Goal: Task Accomplishment & Management: Manage account settings

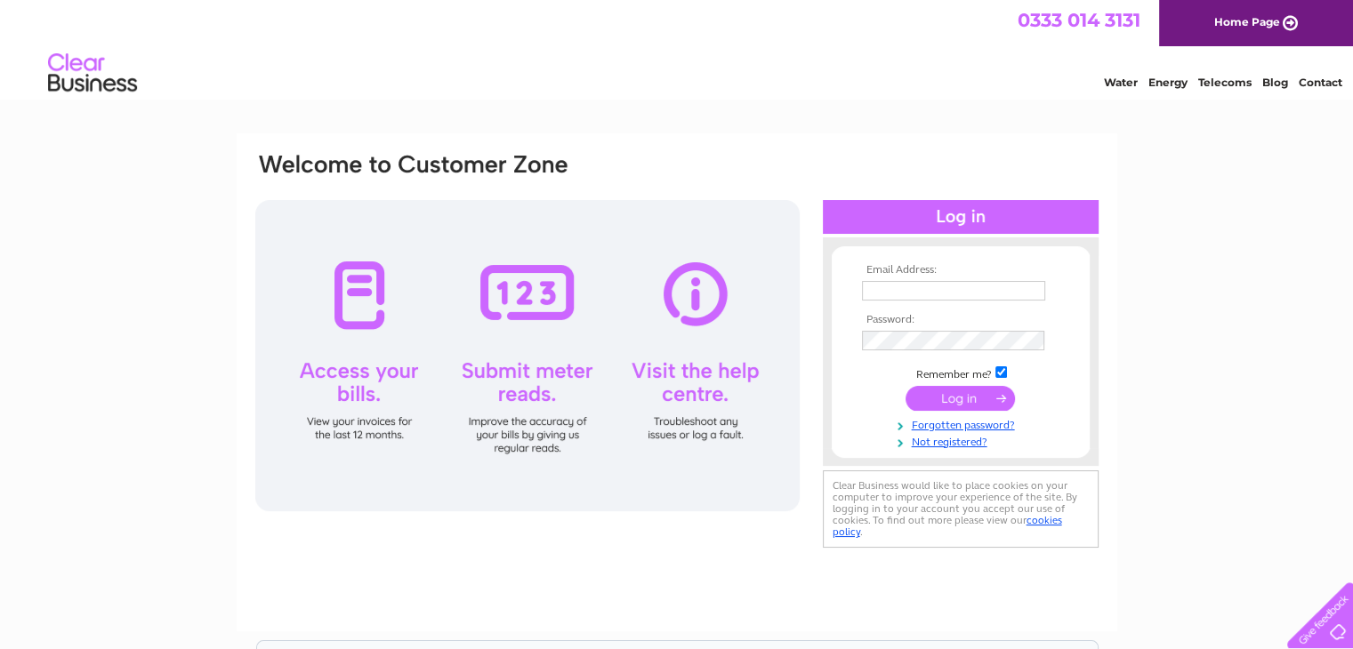
type input "[EMAIL_ADDRESS][DOMAIN_NAME]"
click at [958, 403] on input "submit" at bounding box center [960, 398] width 109 height 25
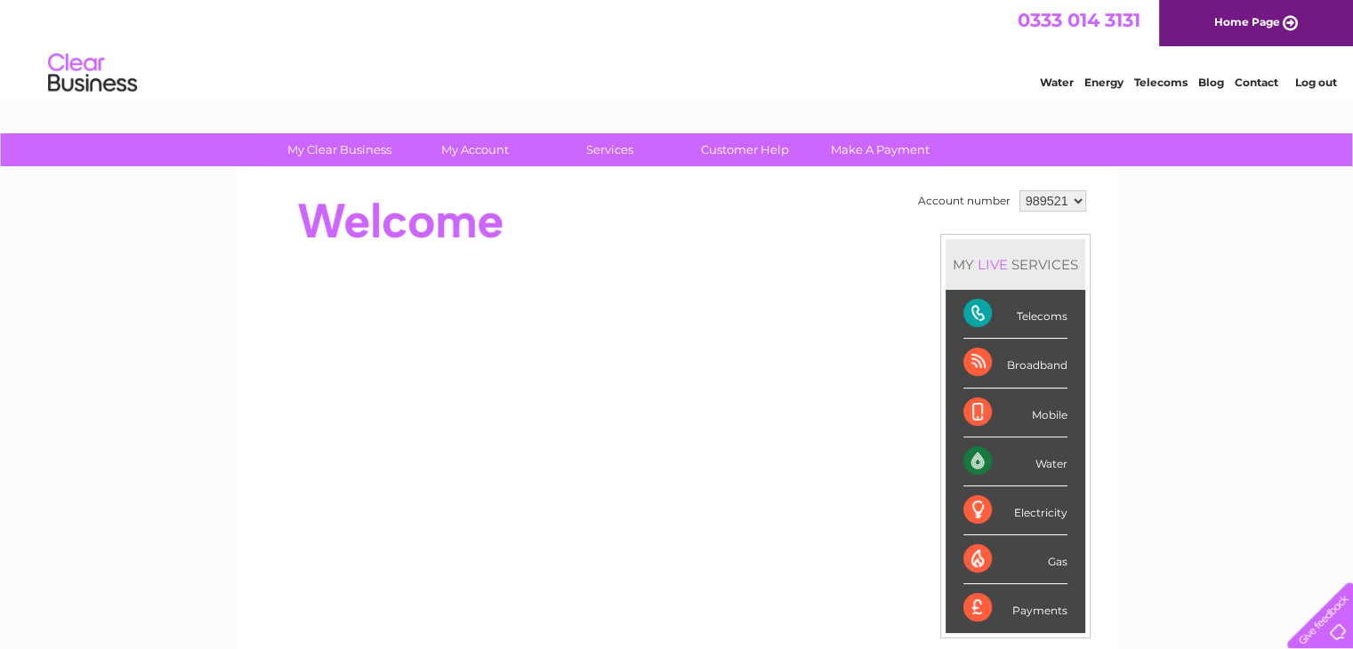
click at [970, 310] on div "Telecoms" at bounding box center [1016, 314] width 104 height 49
click at [1036, 311] on div "Telecoms" at bounding box center [1016, 314] width 104 height 49
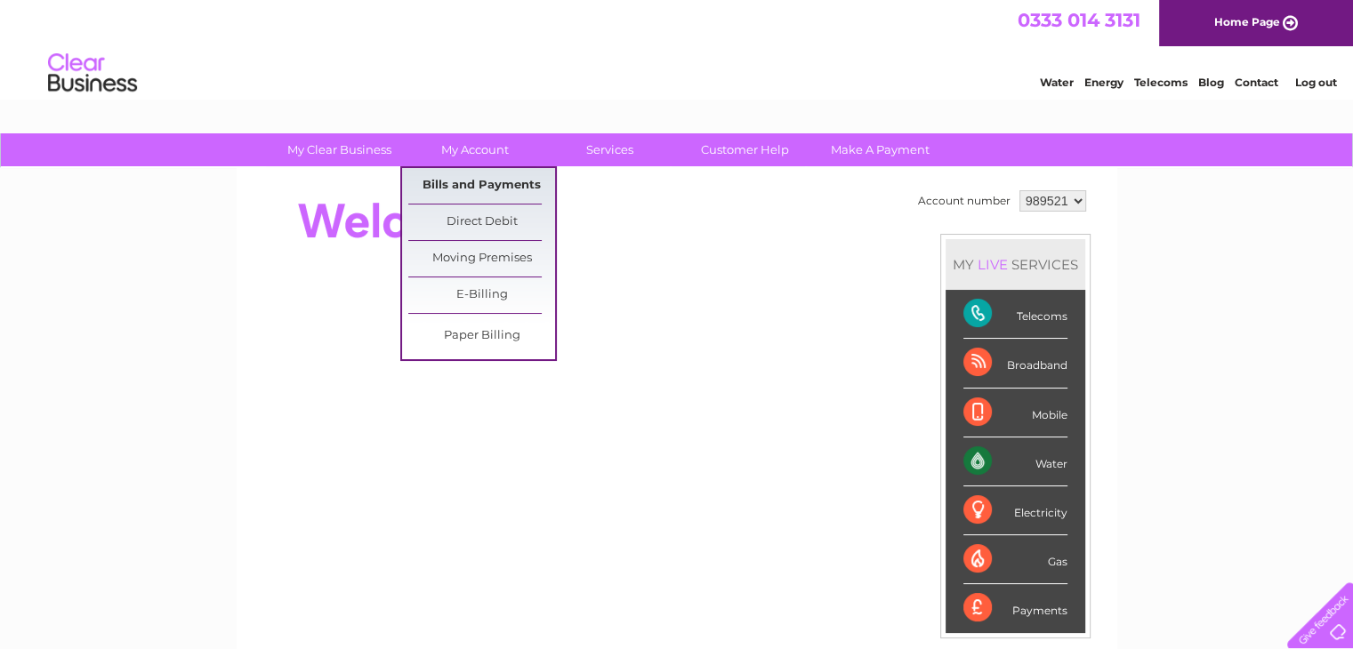
click at [469, 177] on link "Bills and Payments" at bounding box center [481, 186] width 147 height 36
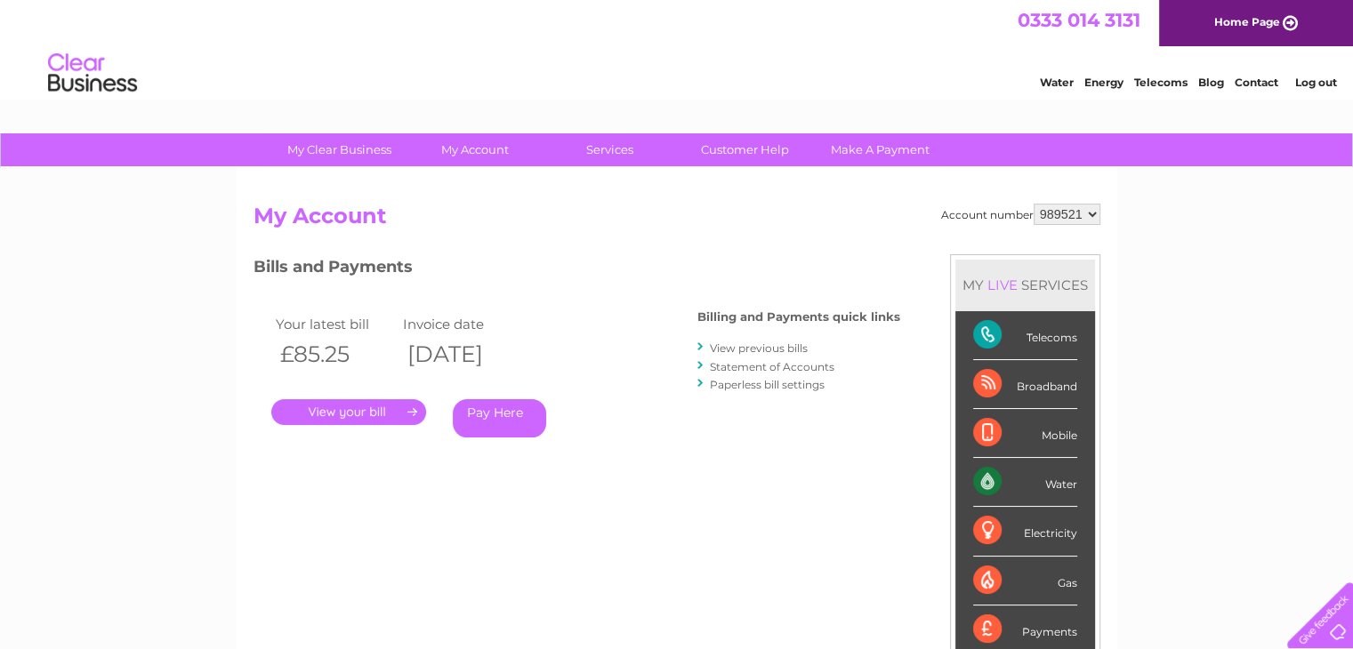
click at [383, 414] on link "." at bounding box center [348, 412] width 155 height 26
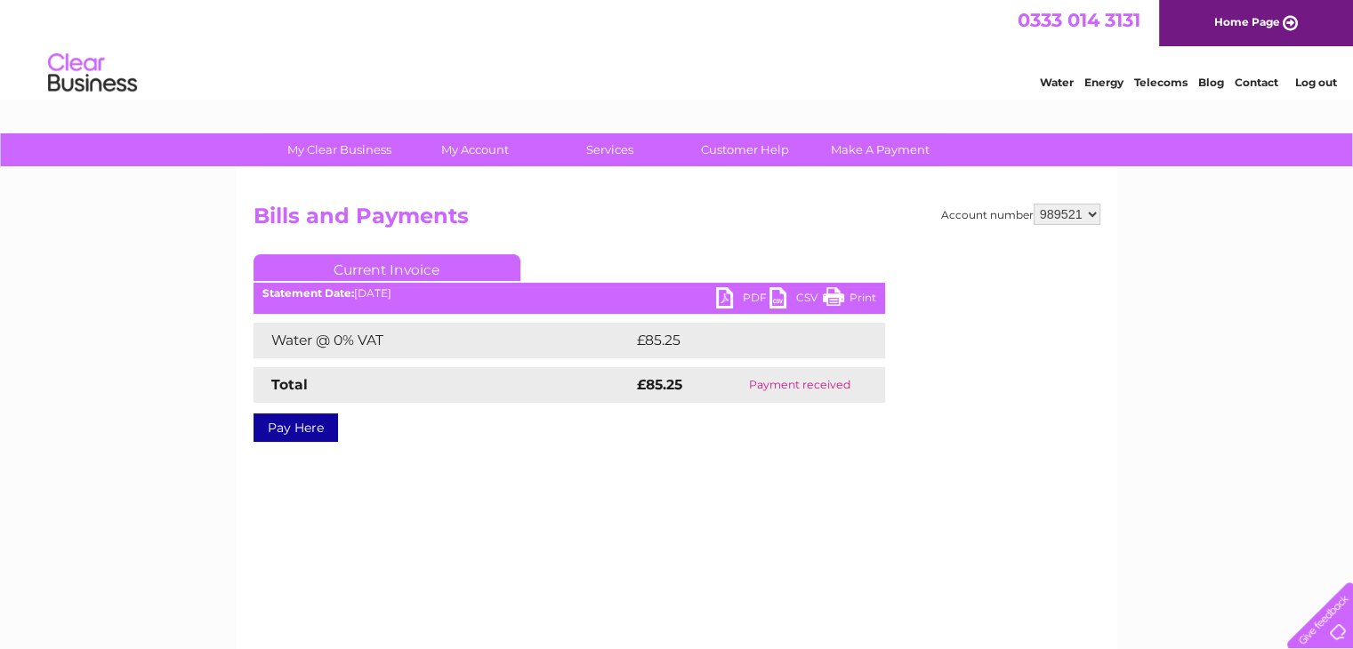
click at [742, 300] on link "PDF" at bounding box center [742, 300] width 53 height 26
